Goal: Communication & Community: Answer question/provide support

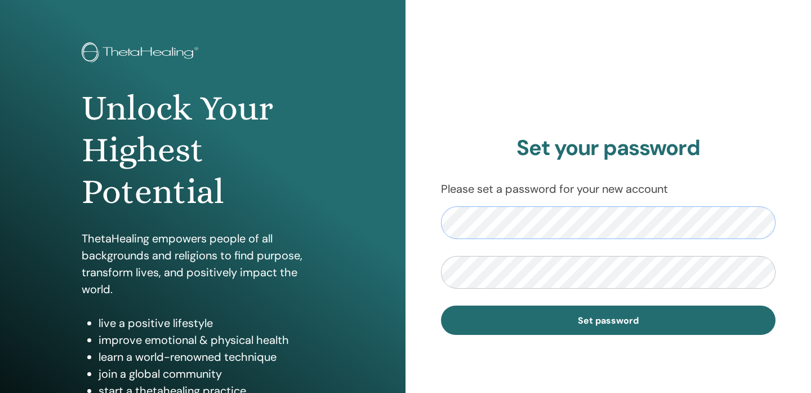
scroll to position [46, 0]
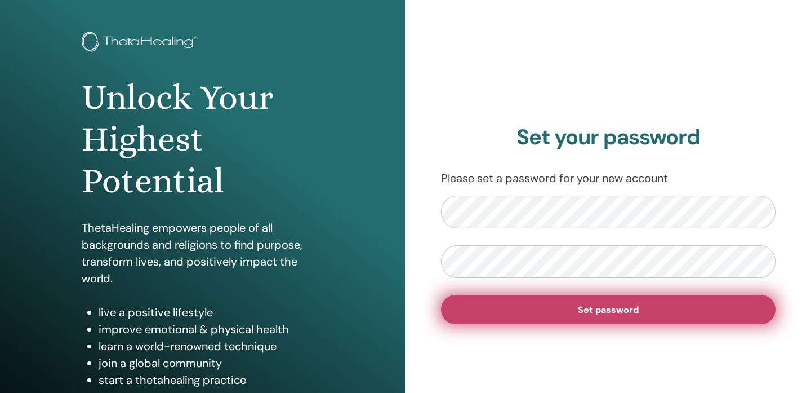
click at [629, 309] on span "Set password" at bounding box center [608, 310] width 61 height 12
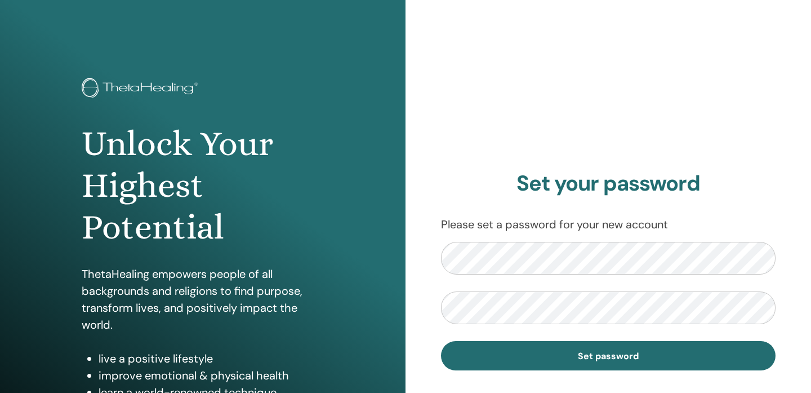
scroll to position [46, 0]
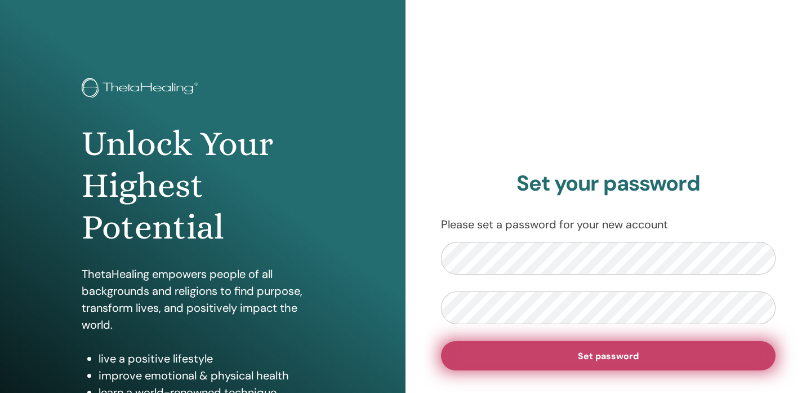
click at [604, 356] on span "Set password" at bounding box center [608, 356] width 61 height 12
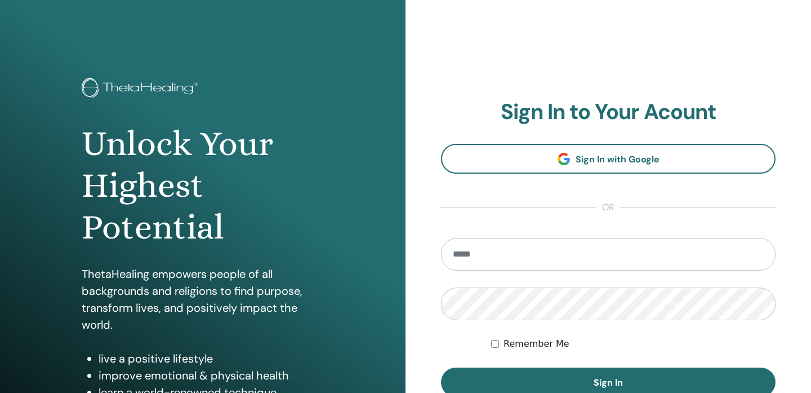
click at [460, 252] on input "email" at bounding box center [608, 254] width 335 height 33
type input "**********"
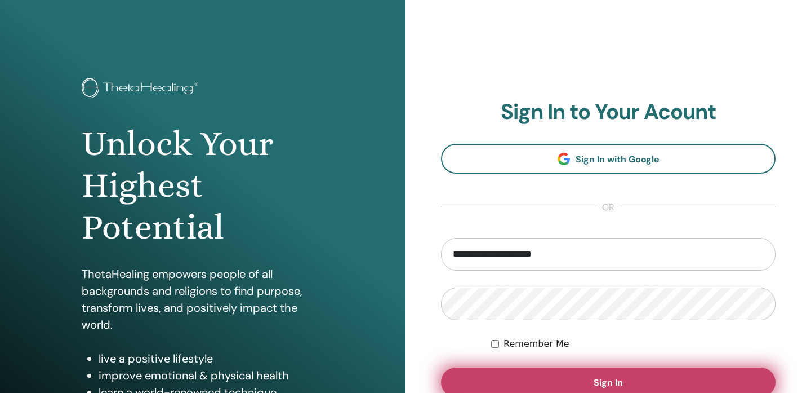
click at [549, 377] on button "Sign In" at bounding box center [608, 381] width 335 height 29
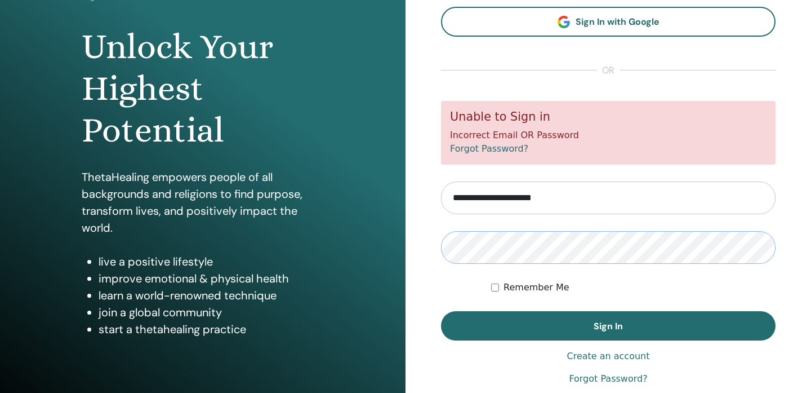
scroll to position [81, 0]
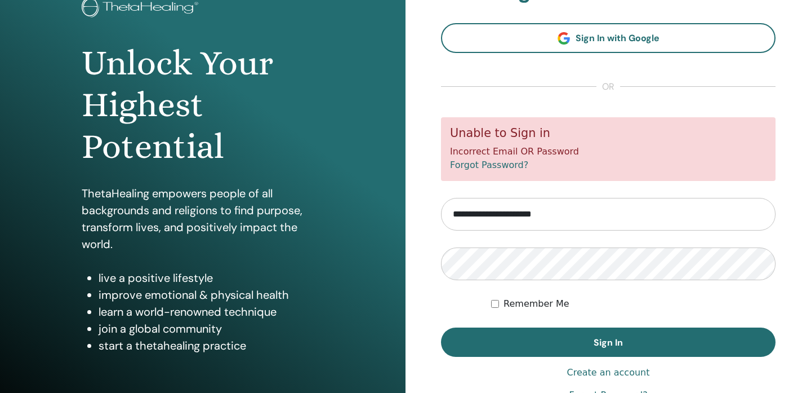
click at [504, 356] on div "**********" at bounding box center [608, 190] width 335 height 424
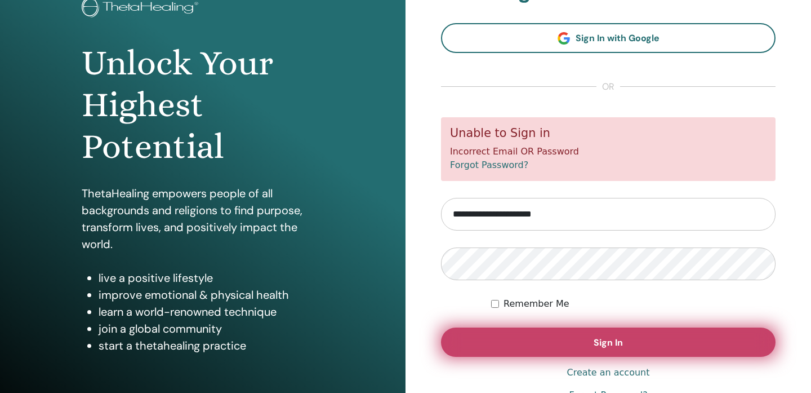
click at [502, 349] on button "Sign In" at bounding box center [608, 341] width 335 height 29
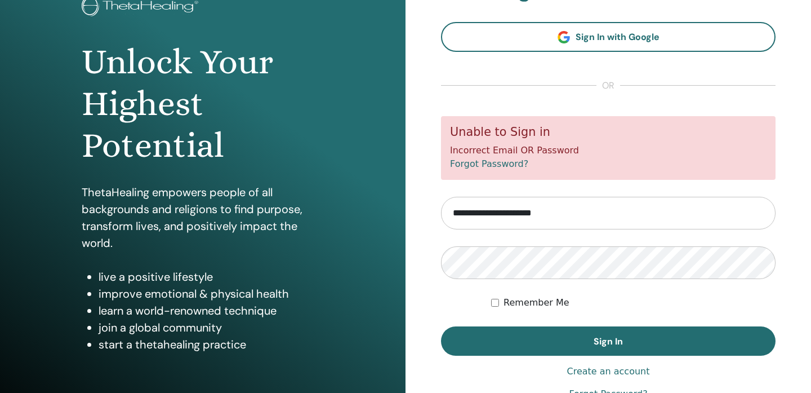
scroll to position [84, 0]
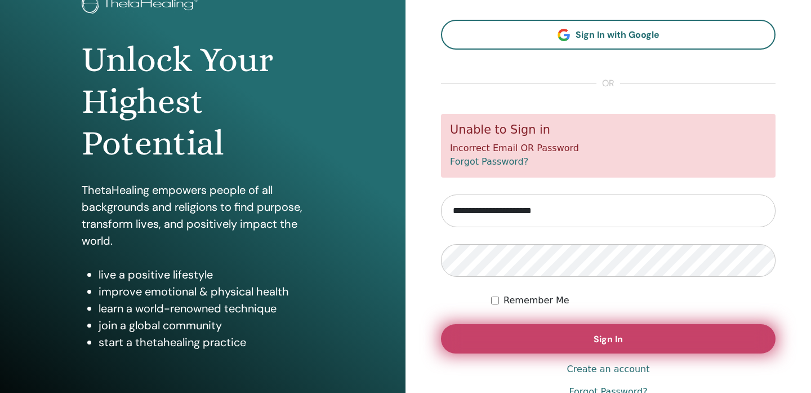
click at [568, 341] on button "Sign In" at bounding box center [608, 338] width 335 height 29
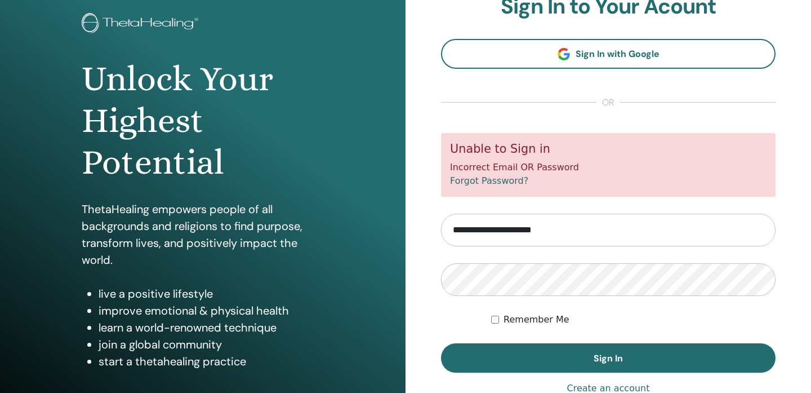
scroll to position [66, 0]
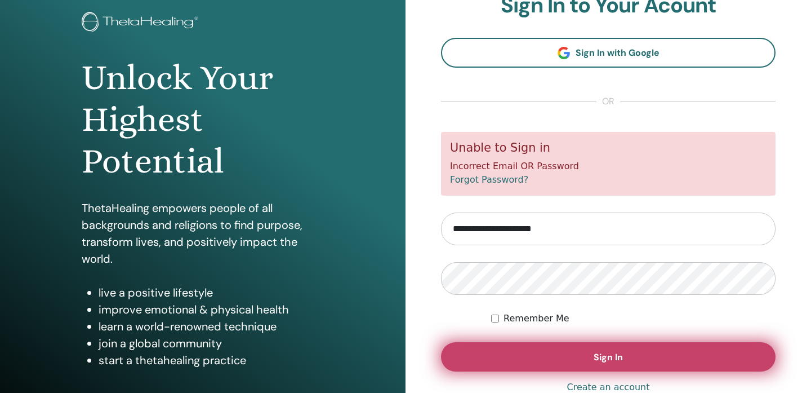
click at [616, 353] on span "Sign In" at bounding box center [608, 357] width 29 height 12
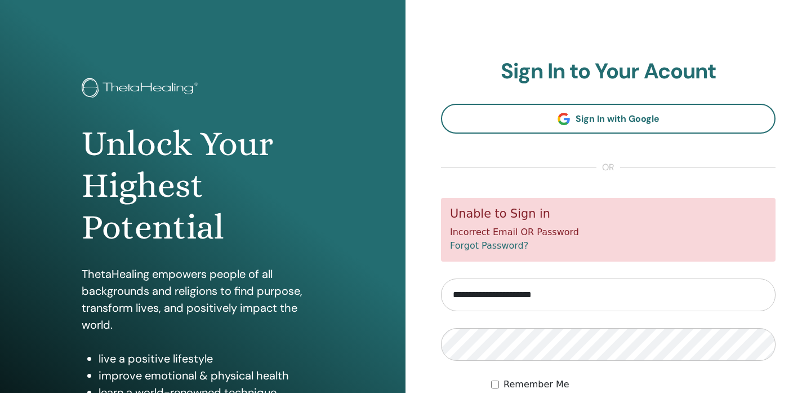
click at [634, 259] on div "Unable to Sign in Incorrect Email OR Password Forgot Password?" at bounding box center [608, 230] width 335 height 64
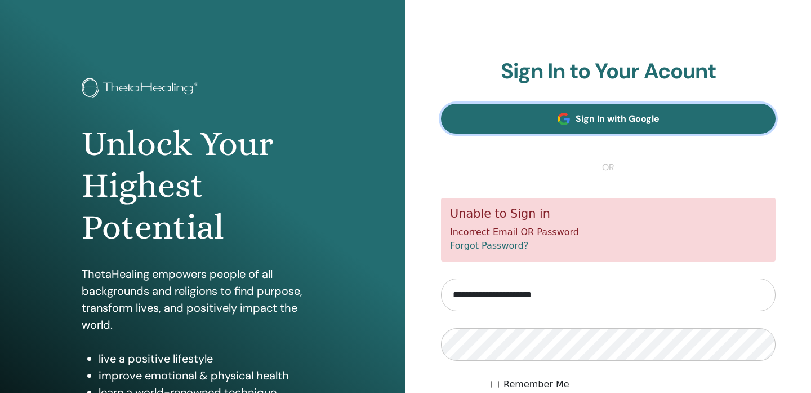
click at [669, 122] on link "Sign In with Google" at bounding box center [608, 119] width 335 height 30
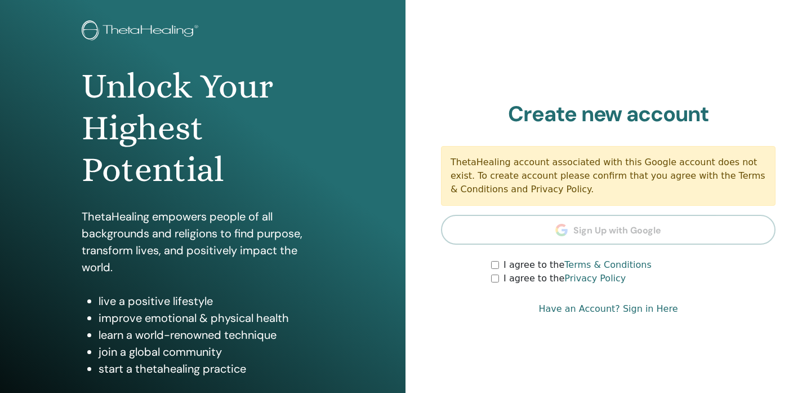
scroll to position [63, 0]
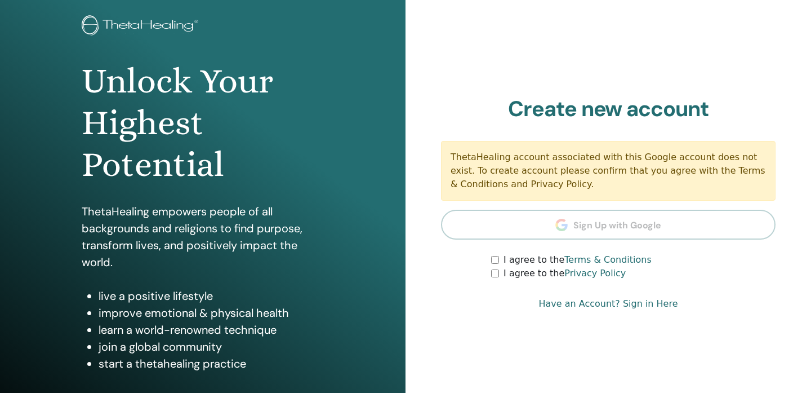
click at [492, 278] on div "I agree to the Privacy Policy" at bounding box center [633, 273] width 284 height 14
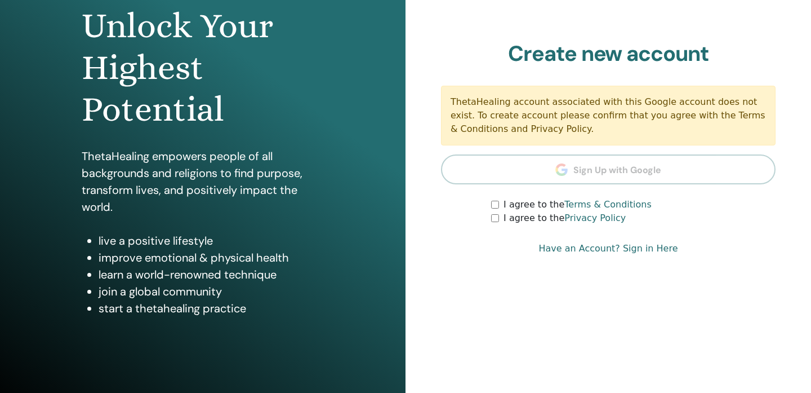
scroll to position [123, 0]
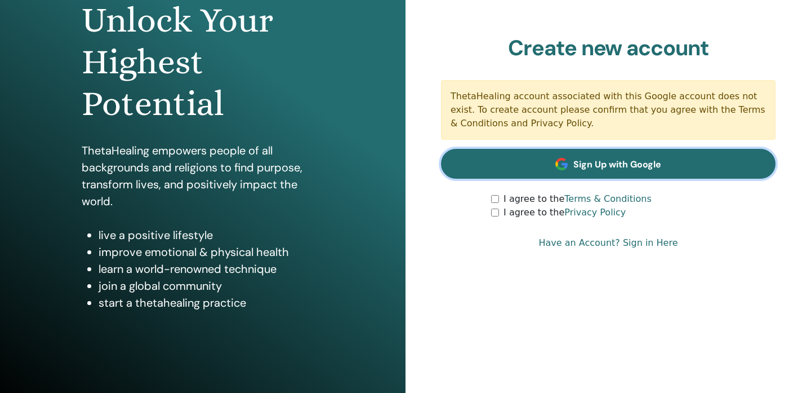
click at [607, 160] on span "Sign Up with Google" at bounding box center [617, 164] width 88 height 12
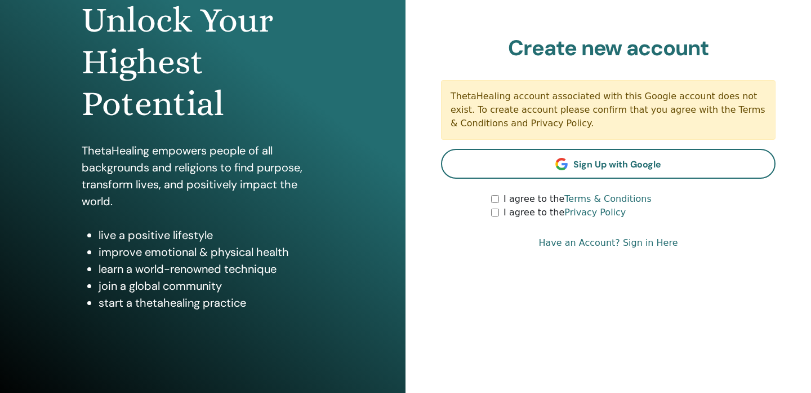
click at [631, 240] on link "Have an Account? Sign in Here" at bounding box center [607, 243] width 139 height 14
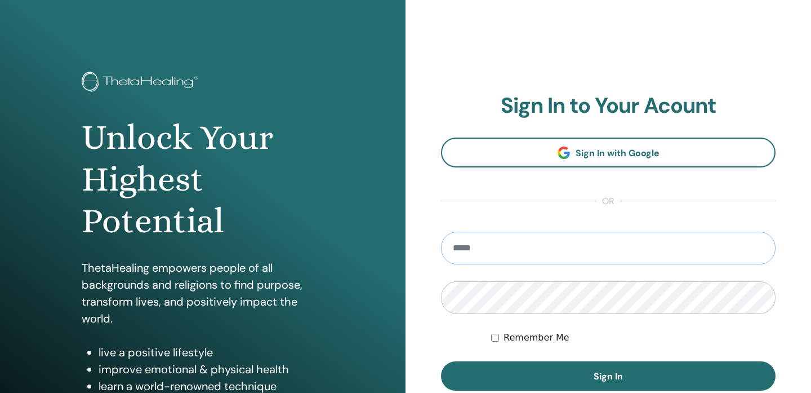
click at [631, 240] on input "email" at bounding box center [608, 247] width 335 height 33
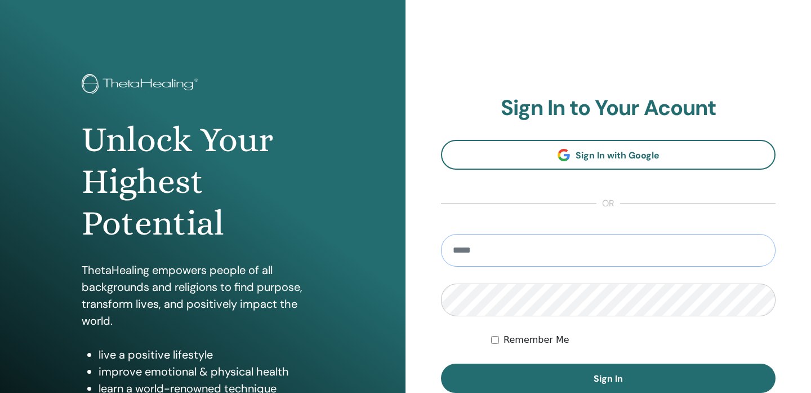
click at [482, 246] on input "email" at bounding box center [608, 250] width 335 height 33
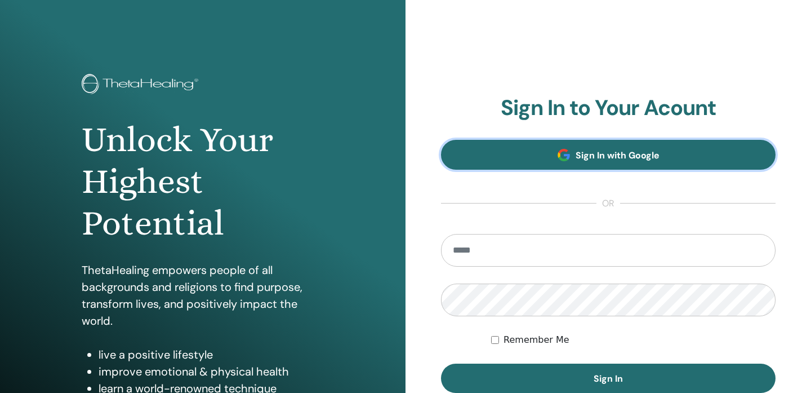
click at [575, 151] on link "Sign In with Google" at bounding box center [608, 155] width 335 height 30
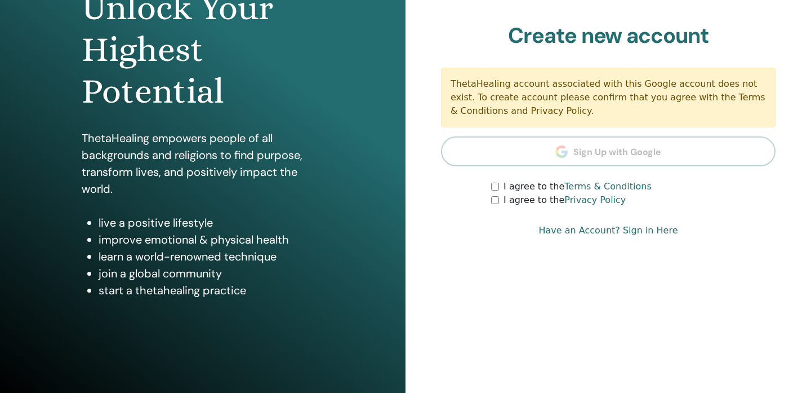
scroll to position [148, 0]
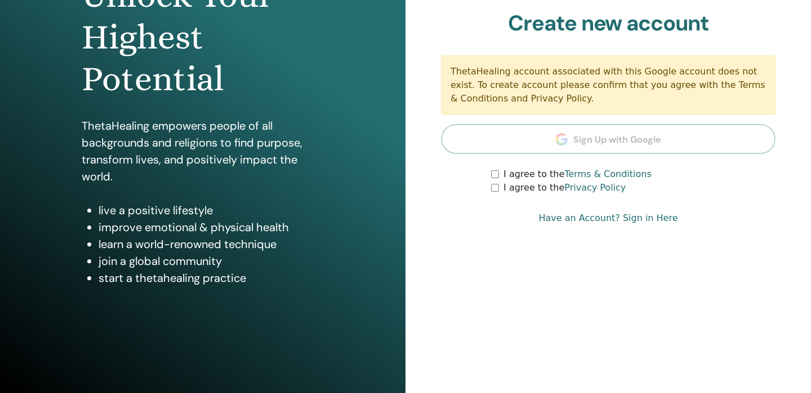
click at [579, 136] on section "Create new account ThetaHealing account associated with this Google account doe…" at bounding box center [608, 103] width 335 height 184
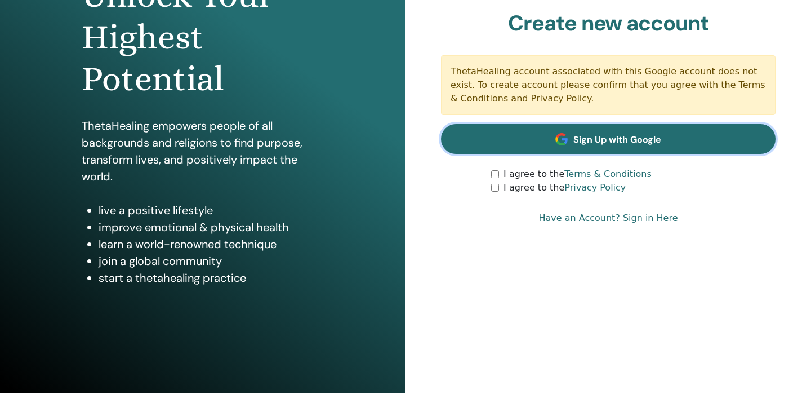
click at [583, 144] on span "Sign Up with Google" at bounding box center [617, 139] width 88 height 12
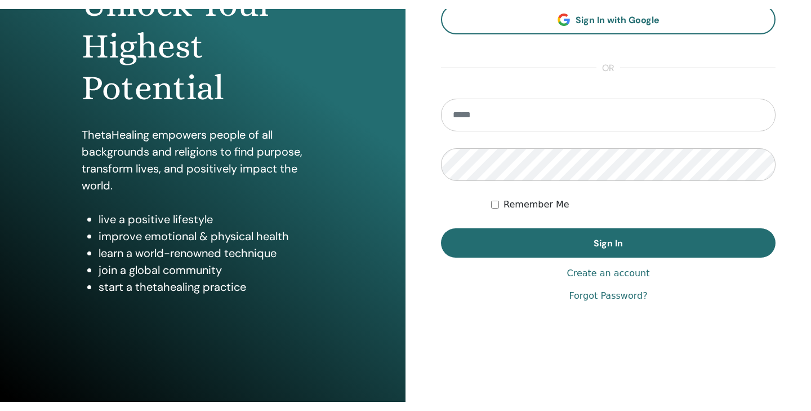
scroll to position [130, 0]
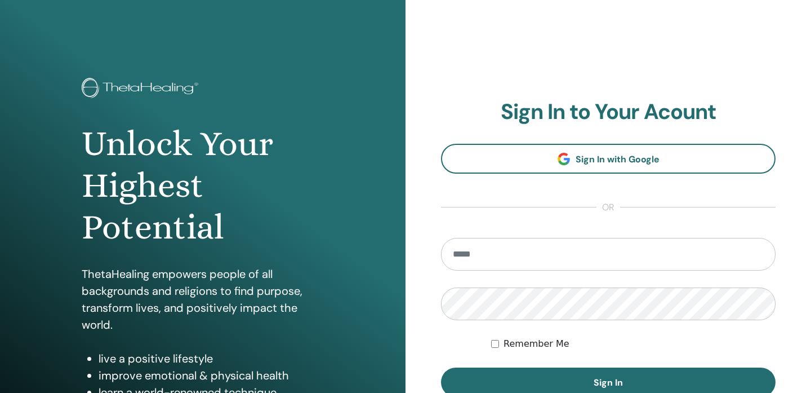
click at [482, 256] on input "email" at bounding box center [608, 254] width 335 height 33
type input "**********"
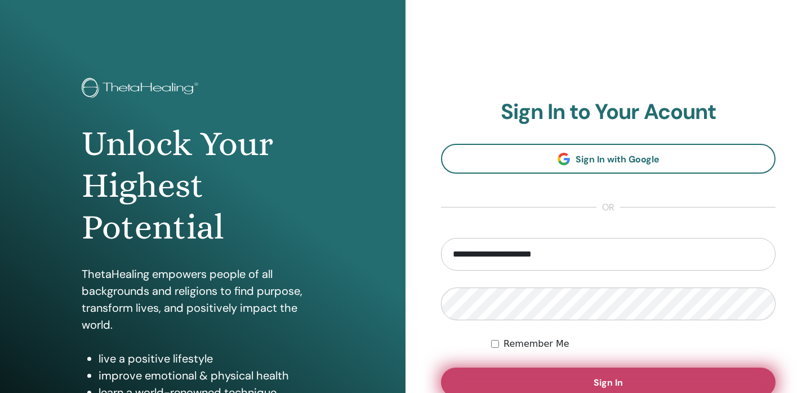
click at [609, 370] on button "Sign In" at bounding box center [608, 381] width 335 height 29
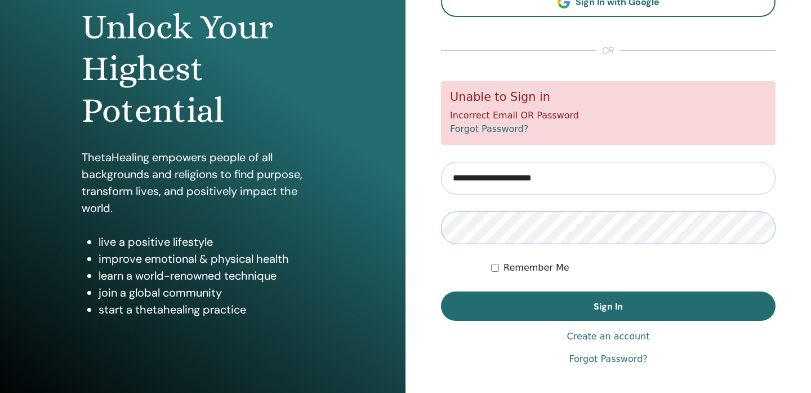
scroll to position [123, 0]
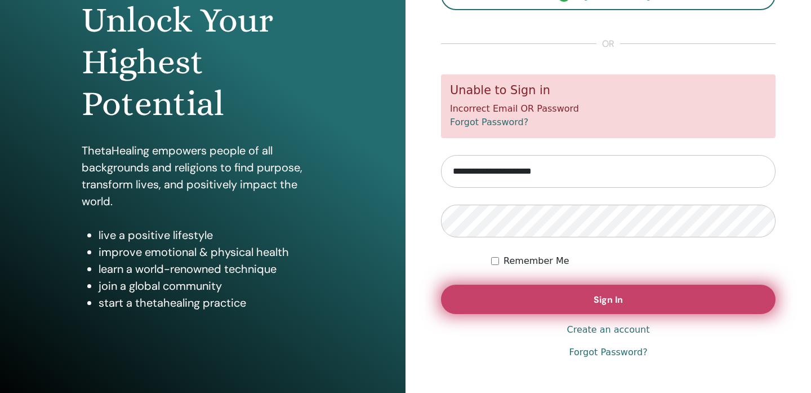
click at [620, 298] on span "Sign In" at bounding box center [608, 299] width 29 height 12
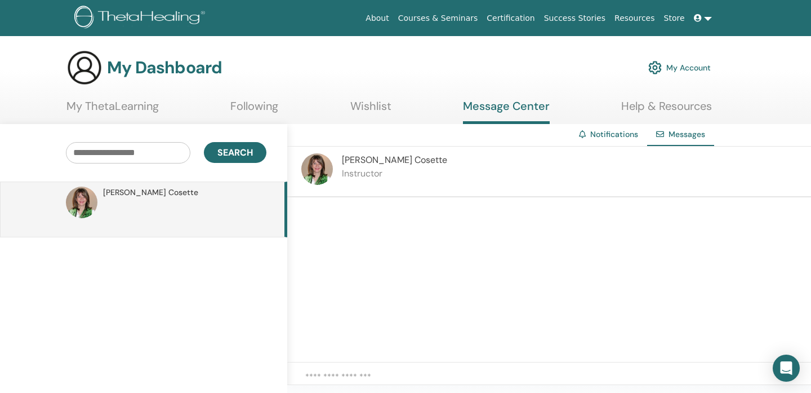
click at [360, 162] on span "[PERSON_NAME]" at bounding box center [394, 160] width 105 height 12
click at [353, 155] on span "[PERSON_NAME]" at bounding box center [394, 160] width 105 height 12
click at [354, 166] on div "[PERSON_NAME] Instructor" at bounding box center [394, 171] width 105 height 36
click at [684, 133] on span "Messages" at bounding box center [686, 134] width 37 height 10
click at [686, 133] on span "Messages" at bounding box center [686, 134] width 37 height 10
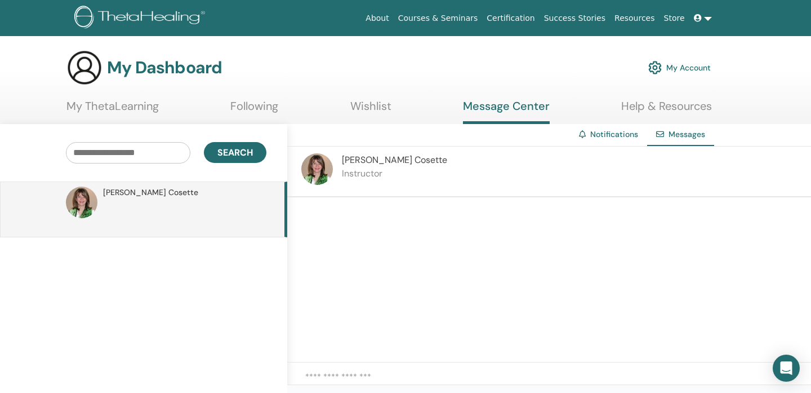
click at [618, 138] on link "Notifications" at bounding box center [614, 134] width 48 height 10
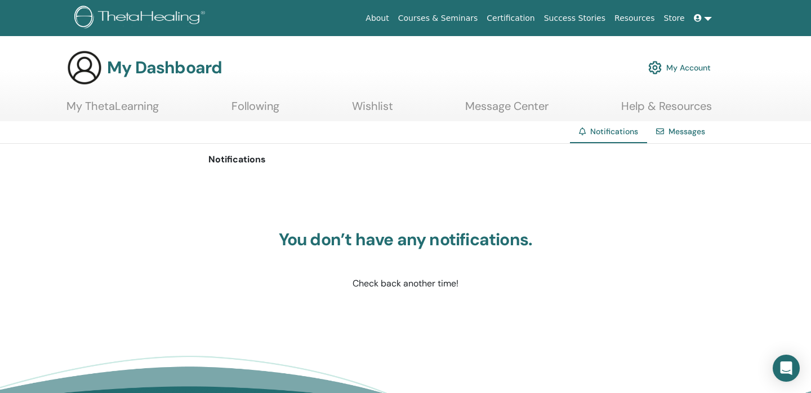
click at [680, 130] on link "Messages" at bounding box center [686, 131] width 37 height 10
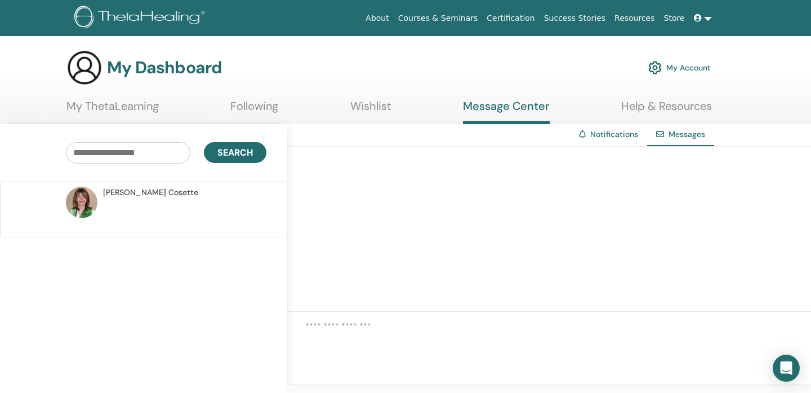
click at [543, 197] on div at bounding box center [549, 228] width 524 height 165
click at [489, 327] on textarea at bounding box center [558, 330] width 506 height 23
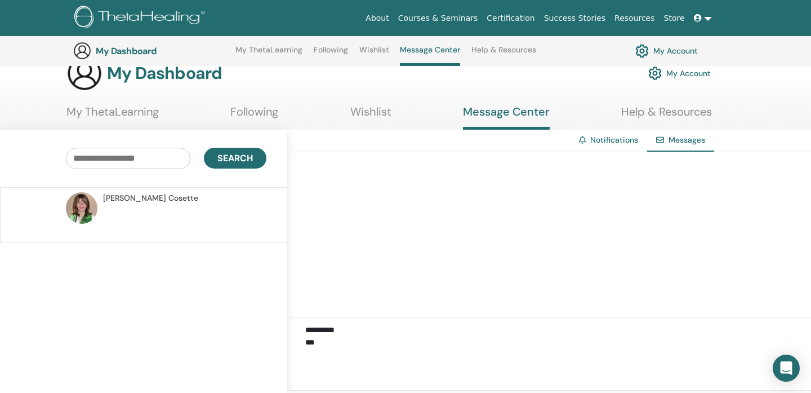
scroll to position [159, 0]
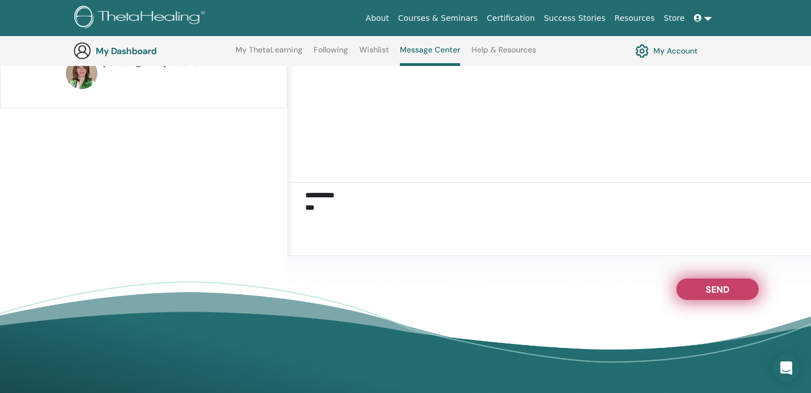
type textarea "**********"
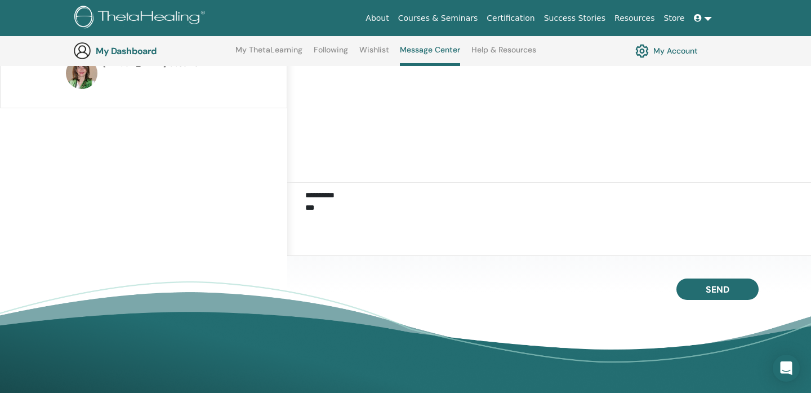
drag, startPoint x: 707, startPoint y: 284, endPoint x: 672, endPoint y: 79, distance: 208.0
click at [707, 285] on span "Send" at bounding box center [718, 289] width 24 height 12
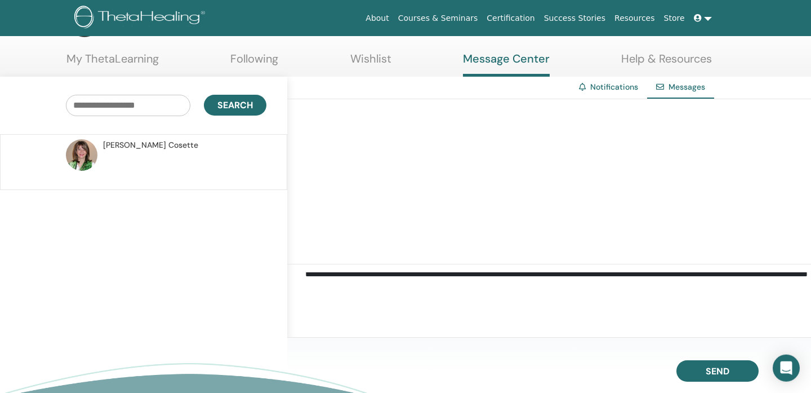
scroll to position [0, 0]
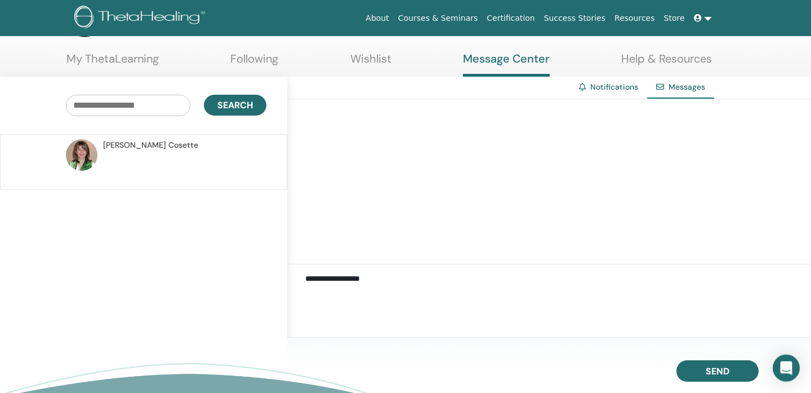
click at [387, 292] on textarea "**********" at bounding box center [558, 283] width 506 height 23
drag, startPoint x: 304, startPoint y: 275, endPoint x: 355, endPoint y: 292, distance: 53.4
click at [355, 292] on div "**********" at bounding box center [549, 283] width 524 height 39
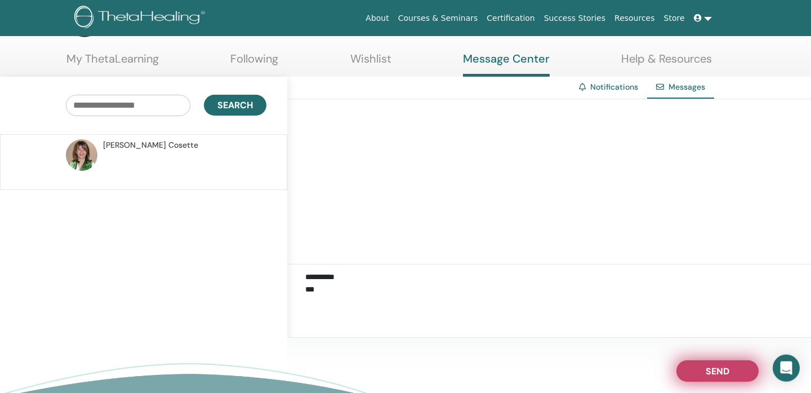
click at [705, 370] on button "Send" at bounding box center [717, 370] width 82 height 21
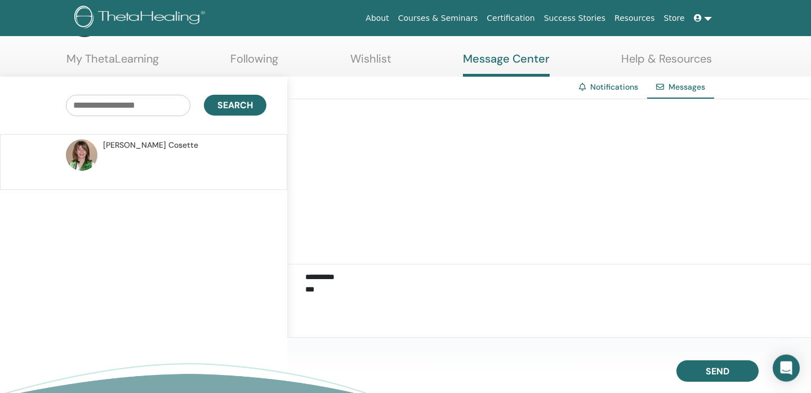
click at [698, 18] on icon at bounding box center [698, 18] width 8 height 8
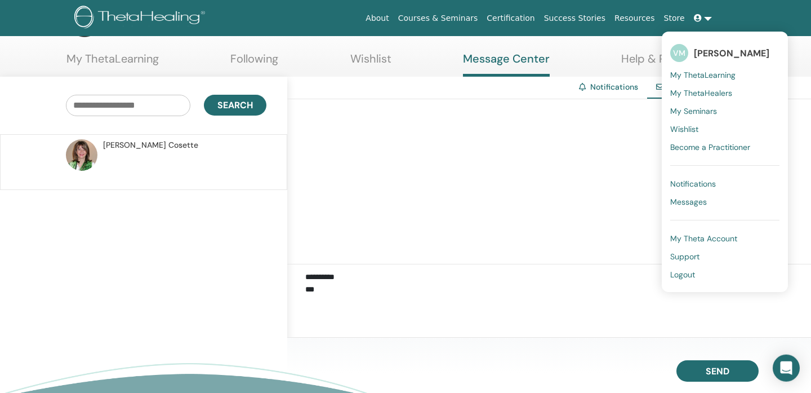
click at [696, 23] on link at bounding box center [702, 18] width 27 height 21
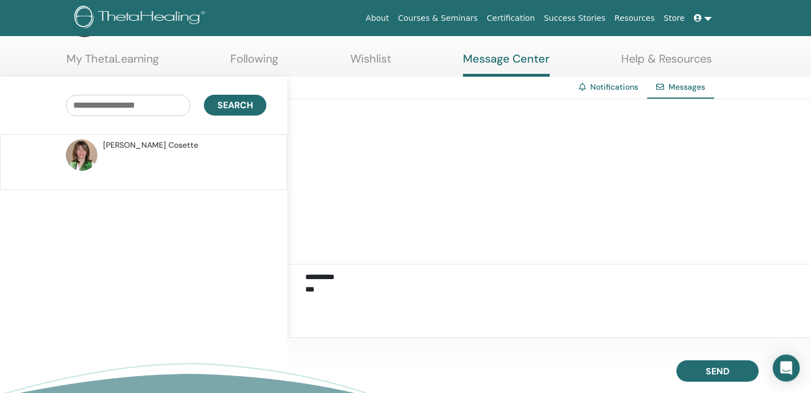
click at [696, 22] on icon at bounding box center [698, 18] width 8 height 8
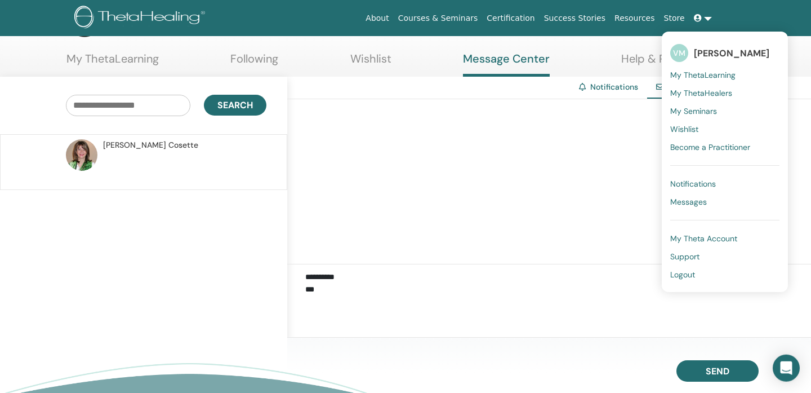
click at [691, 113] on span "My Seminars" at bounding box center [693, 111] width 47 height 10
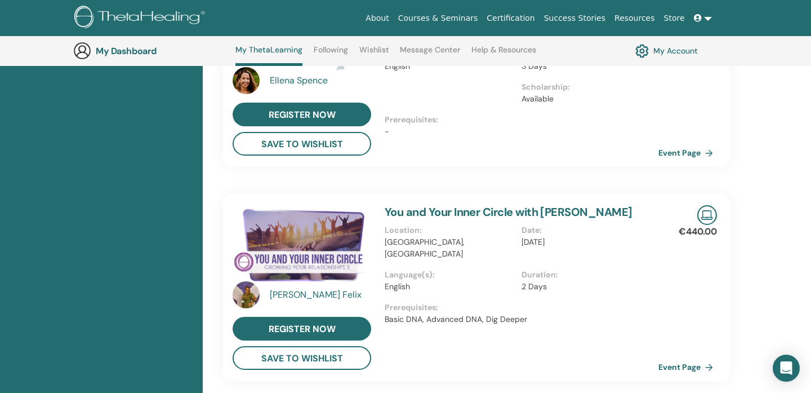
scroll to position [259, 0]
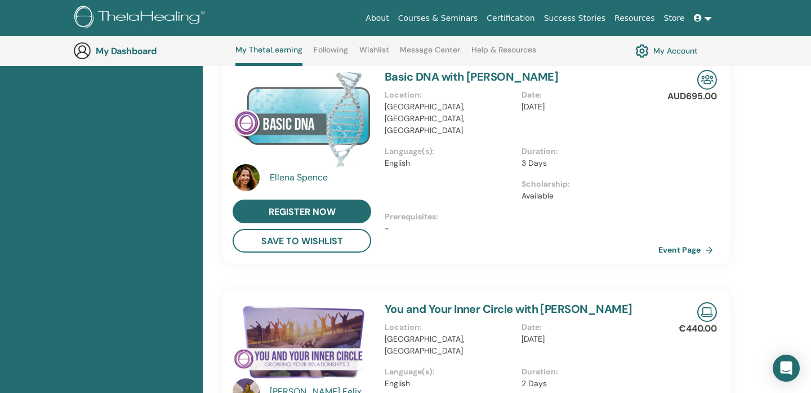
click at [701, 18] on icon at bounding box center [698, 18] width 8 height 8
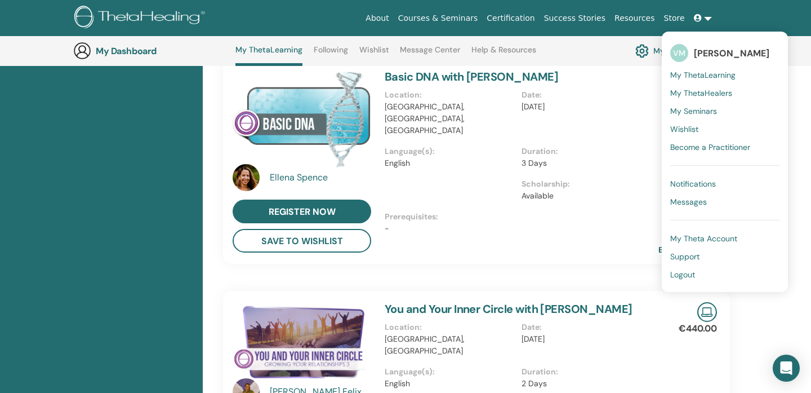
click at [719, 79] on span "My ThetaLearning" at bounding box center [702, 75] width 65 height 10
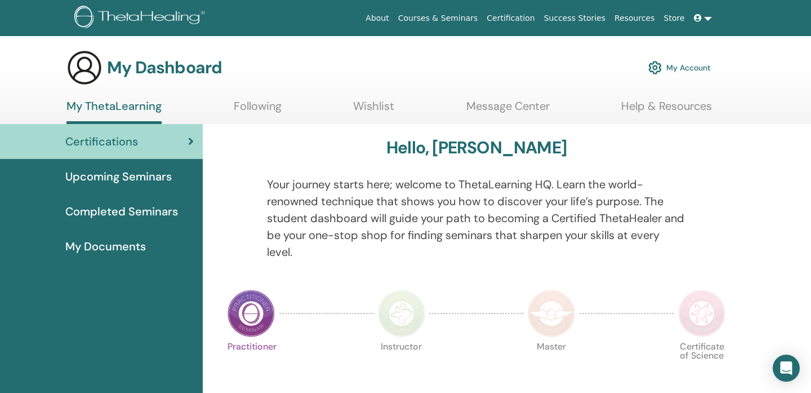
click at [141, 209] on span "Completed Seminars" at bounding box center [121, 211] width 113 height 17
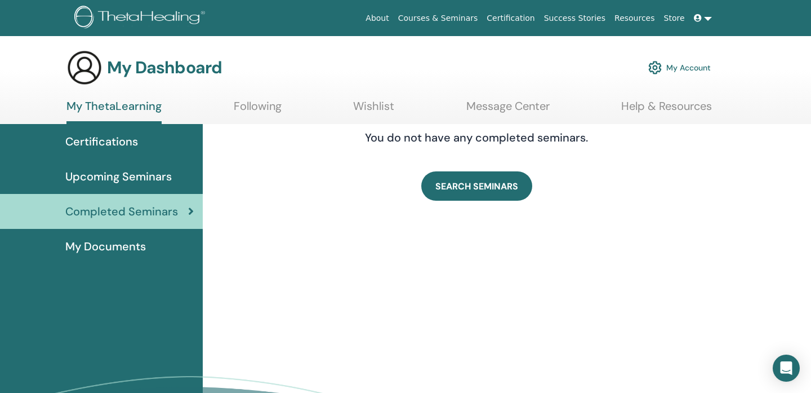
click at [122, 245] on span "My Documents" at bounding box center [105, 246] width 81 height 17
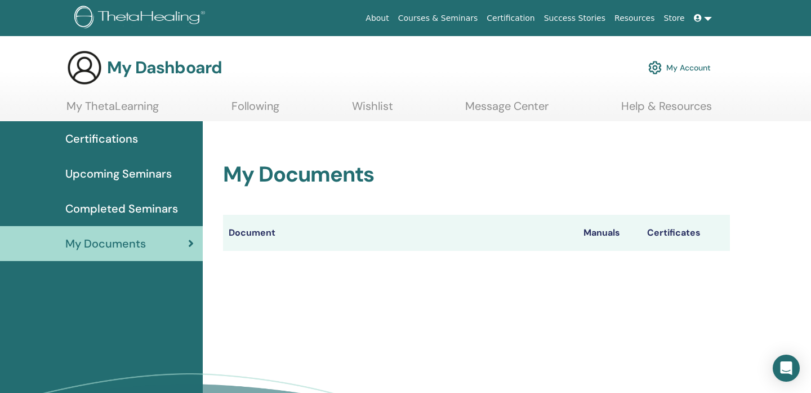
click at [547, 247] on th "Document" at bounding box center [400, 233] width 355 height 36
click at [94, 137] on span "Certifications" at bounding box center [101, 138] width 73 height 17
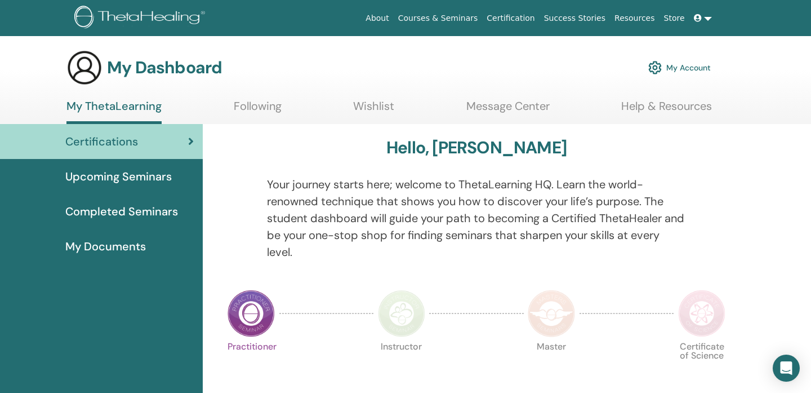
click at [688, 69] on link "My Account" at bounding box center [679, 67] width 63 height 25
